Goal: Find specific page/section: Find specific page/section

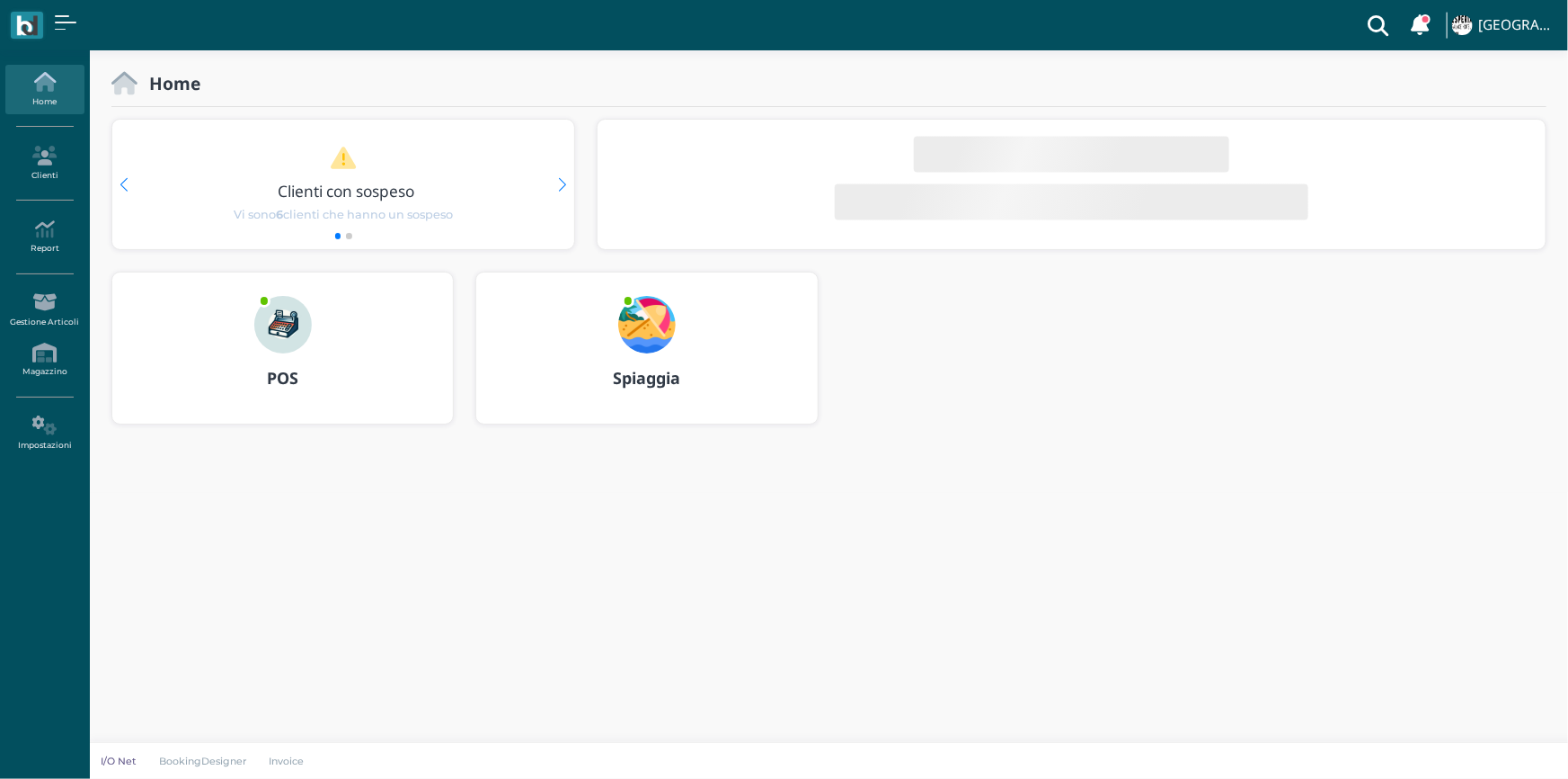
click at [289, 332] on img at bounding box center [283, 324] width 57 height 57
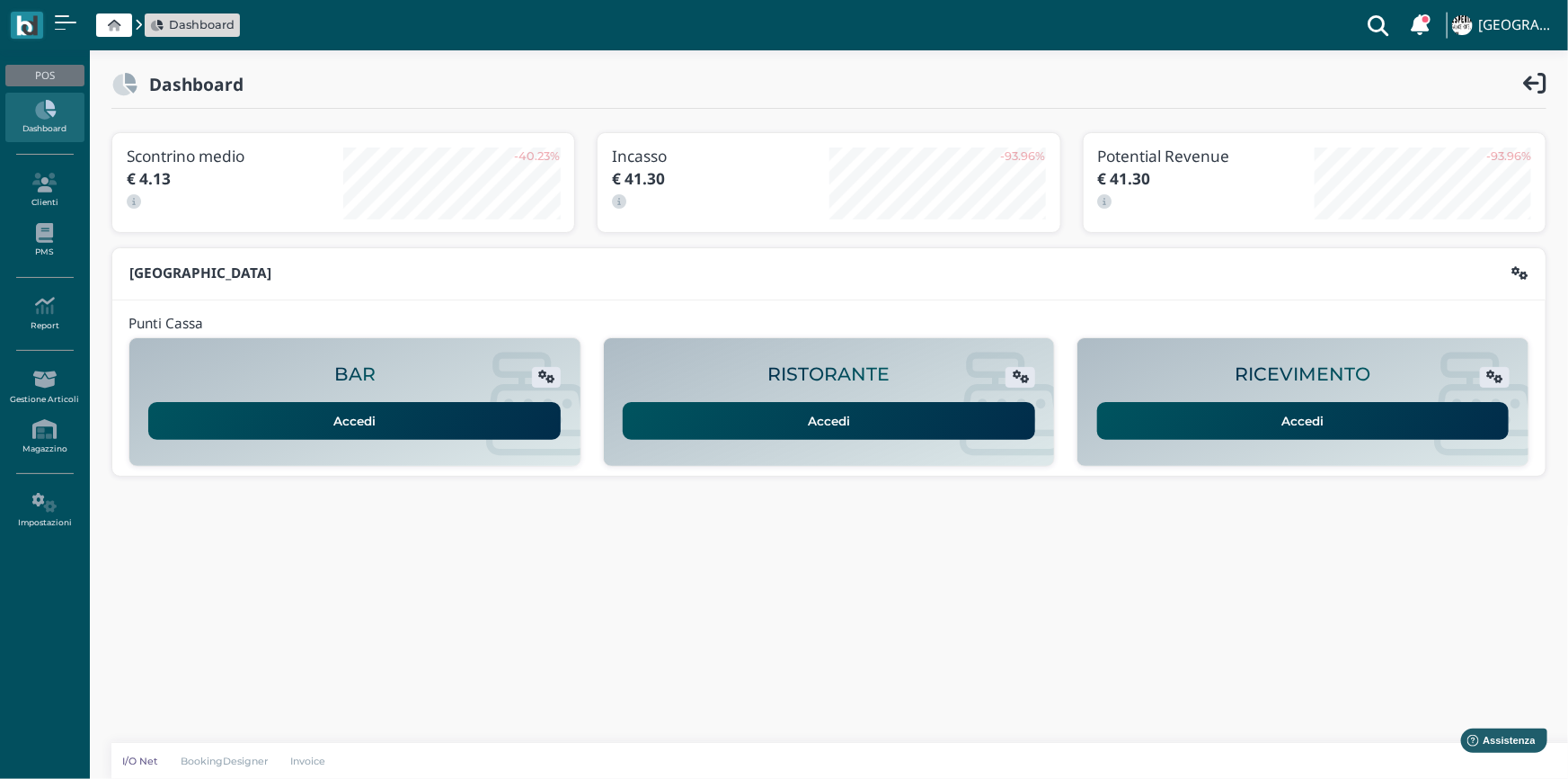
click at [1300, 420] on link "Accedi" at bounding box center [1304, 421] width 413 height 37
